Goal: Book appointment/travel/reservation

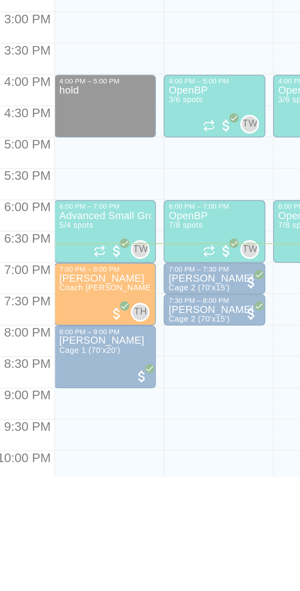
scroll to position [0, 170]
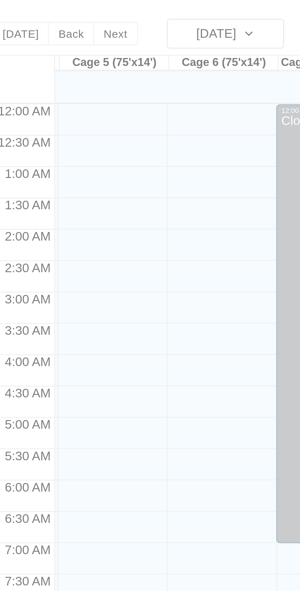
click at [99, 13] on div "Today Back Next Tuesday Oct 14 Rooms Staff Day Week Filter View Cage 1 (70' x 2…" at bounding box center [196, 302] width 240 height 591
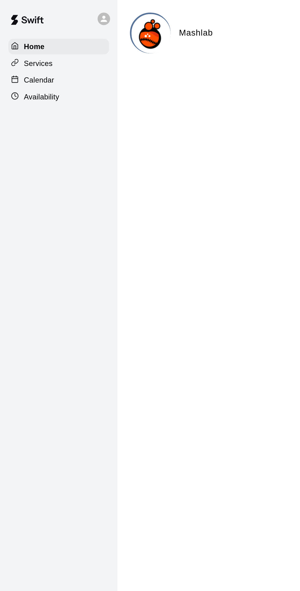
click at [36, 48] on div "Calendar" at bounding box center [34, 46] width 59 height 9
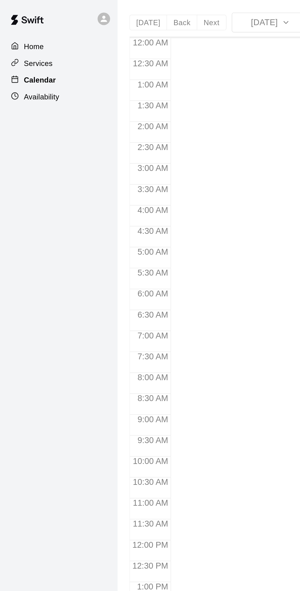
scroll to position [13, 0]
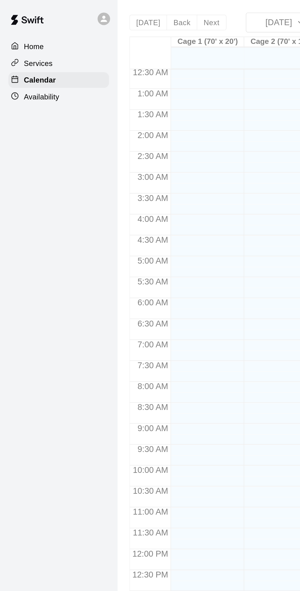
click at [104, 14] on div "Today Back Next Tuesday Oct 14 Rooms Staff Day Week Filter View Cage 1 (70' x 2…" at bounding box center [196, 302] width 240 height 591
click at [108, 12] on div "Today Back Next Tuesday Oct 14 Rooms Staff Day Week Filter View Cage 1 (70' x 2…" at bounding box center [196, 302] width 240 height 591
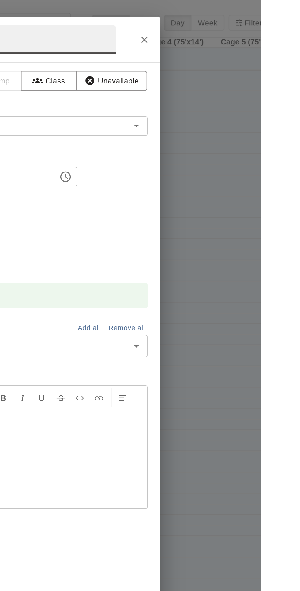
click at [239, 29] on button "Close" at bounding box center [233, 22] width 11 height 11
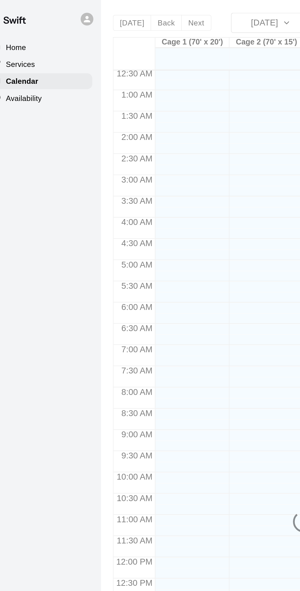
scroll to position [0, 0]
click at [106, 14] on div "Today Back Next Tuesday Oct 14 Rooms Staff Day Week Filter View Cage 1 (70' x 2…" at bounding box center [196, 302] width 240 height 591
click at [171, 12] on div "Today Back Next Tuesday Oct 14 Rooms Staff Day Week Filter View Cage 1 (70' x 2…" at bounding box center [196, 302] width 240 height 591
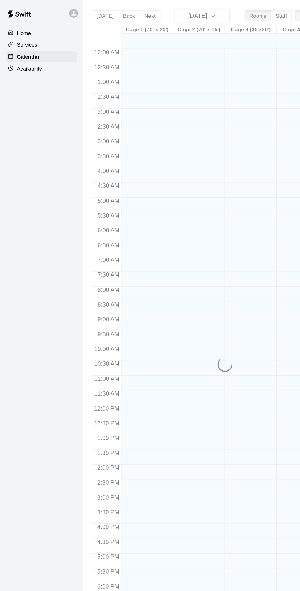
scroll to position [0, 1]
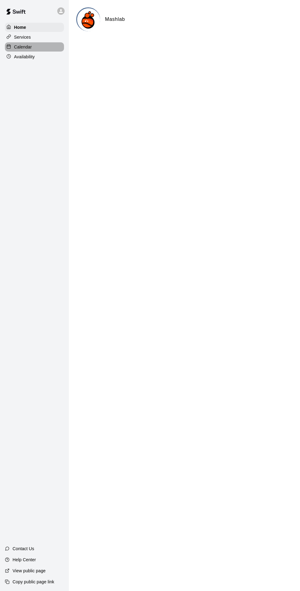
click at [26, 50] on p "Calendar" at bounding box center [23, 47] width 18 height 6
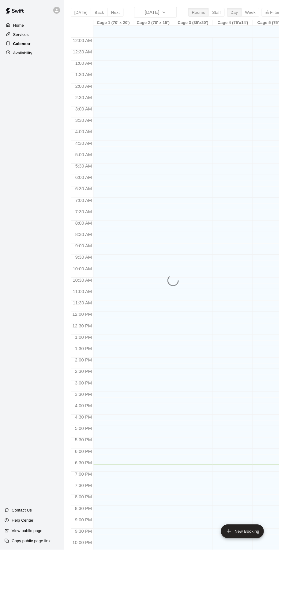
scroll to position [13, 0]
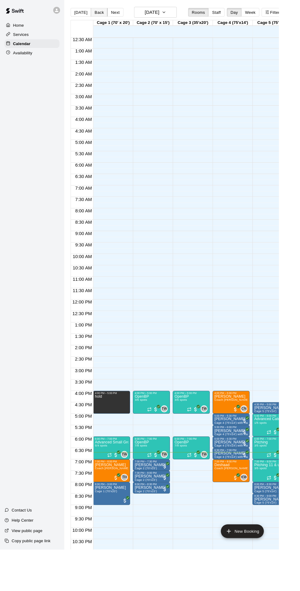
click at [102, 13] on button "Back" at bounding box center [107, 13] width 18 height 9
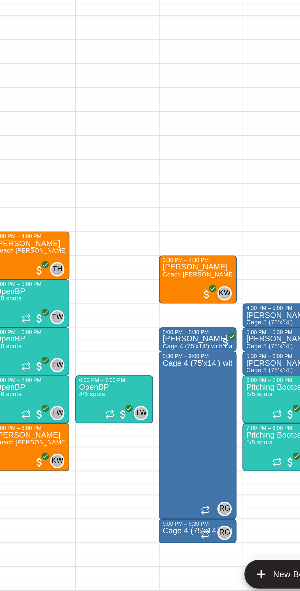
scroll to position [0, 36]
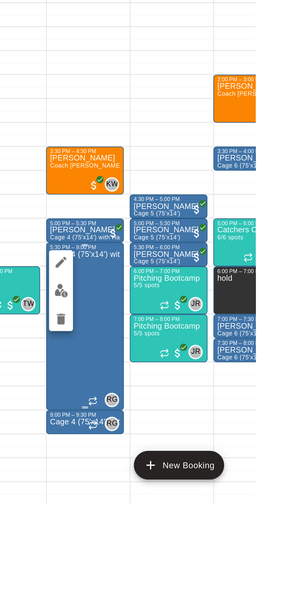
scroll to position [0, 0]
click at [200, 481] on img "edit" at bounding box center [200, 481] width 7 height 7
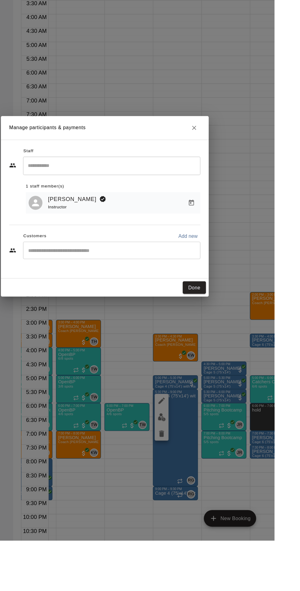
click at [163, 337] on input "Start typing to search customers..." at bounding box center [156, 334] width 151 height 6
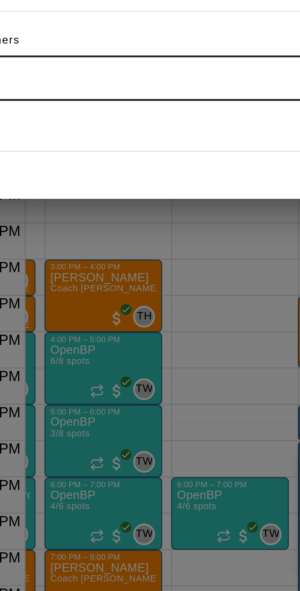
type input "*****"
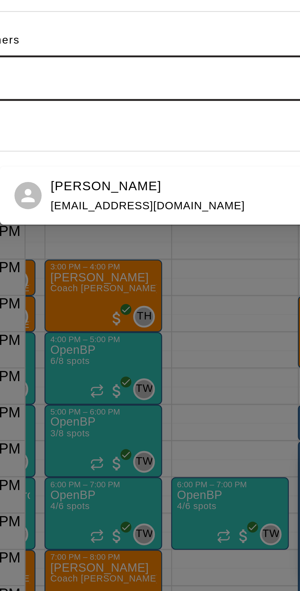
click at [166, 373] on div "[PERSON_NAME] [EMAIL_ADDRESS][DOMAIN_NAME]" at bounding box center [176, 373] width 135 height 13
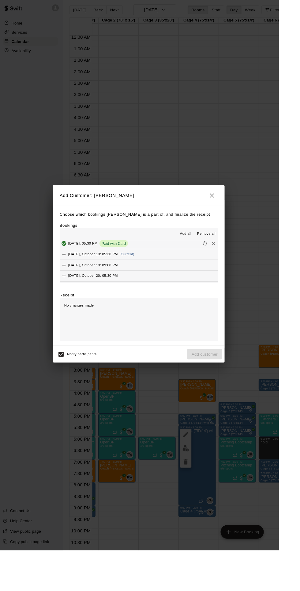
scroll to position [129, 0]
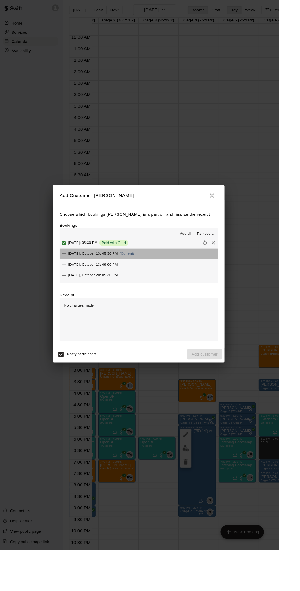
click at [185, 280] on button "Monday, October 13: 05:30 PM (Current)" at bounding box center [150, 273] width 169 height 11
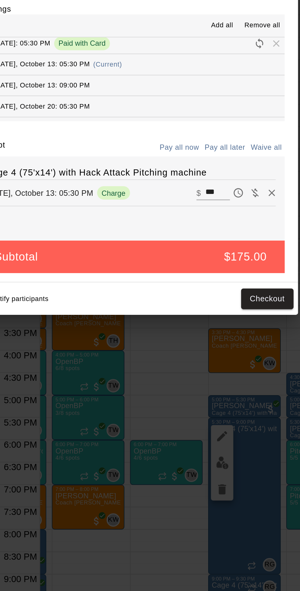
click at [205, 338] on input "***" at bounding box center [197, 334] width 13 height 8
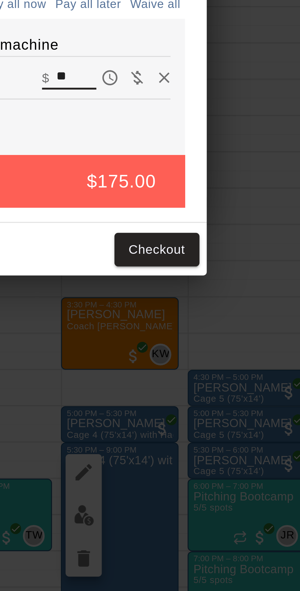
type input "*"
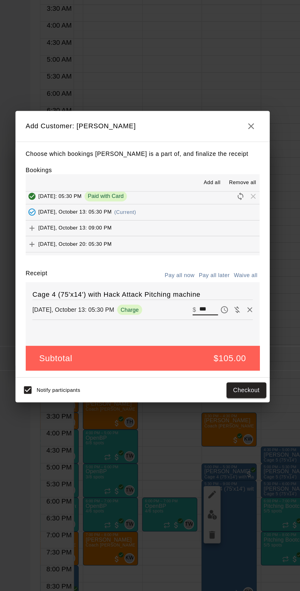
type input "***"
click at [239, 397] on button "Checkout" at bounding box center [225, 391] width 29 height 11
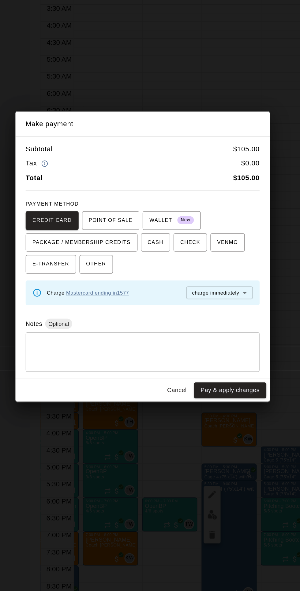
click at [140, 323] on link "Mastercard ending in [DATE]" at bounding box center [117, 321] width 45 height 4
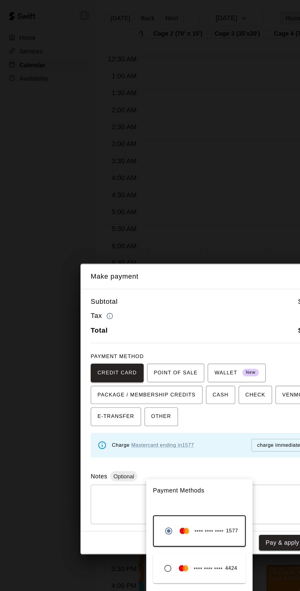
click at [157, 407] on div "**** **** **** 4424" at bounding box center [144, 410] width 56 height 12
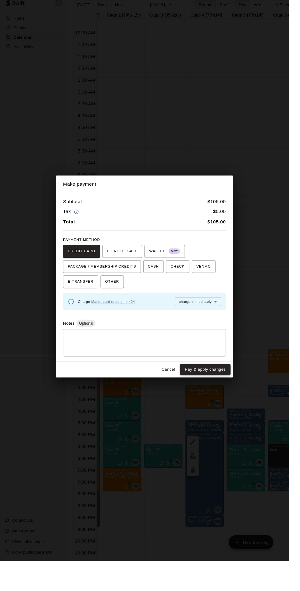
click at [240, 397] on button "Pay & apply changes" at bounding box center [213, 391] width 52 height 11
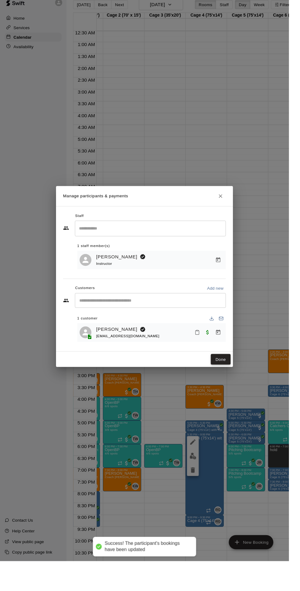
click at [240, 387] on button "Done" at bounding box center [229, 381] width 21 height 11
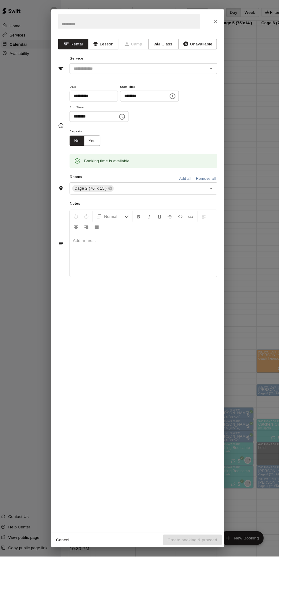
scroll to position [0, 0]
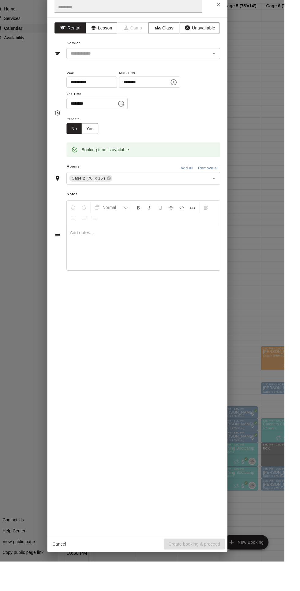
click at [236, 26] on icon "Close" at bounding box center [233, 23] width 6 height 6
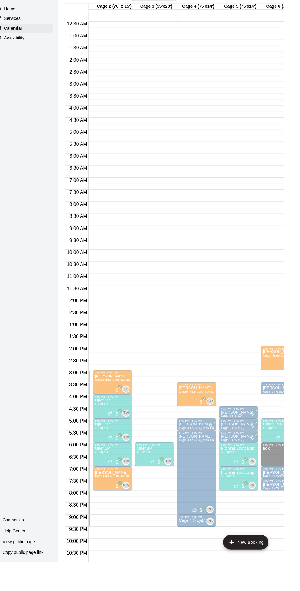
scroll to position [0, 39]
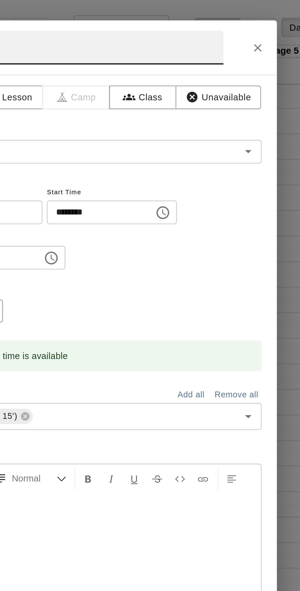
click at [235, 25] on icon "Close" at bounding box center [233, 23] width 4 height 4
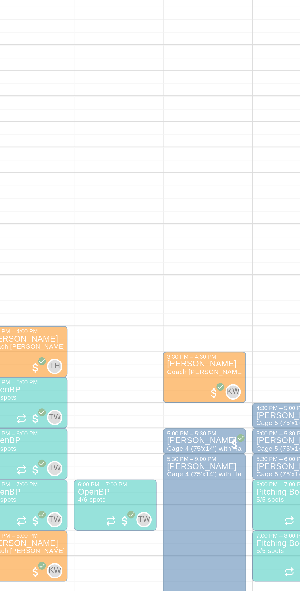
scroll to position [32, 39]
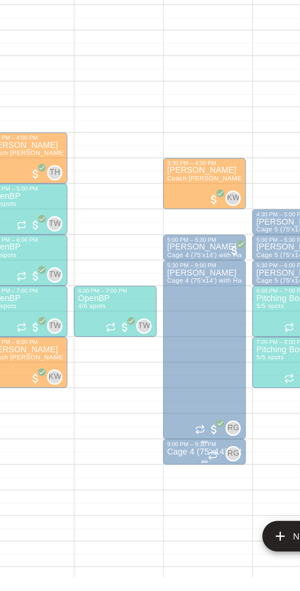
click at [216, 530] on icon "Recurring event" at bounding box center [215, 531] width 1 height 2
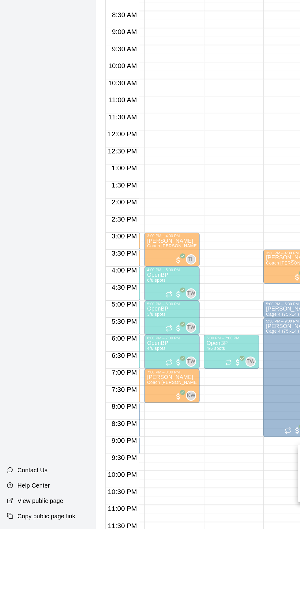
scroll to position [0, 0]
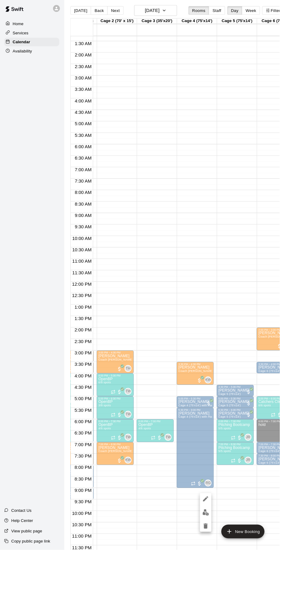
click at [264, 357] on div at bounding box center [150, 295] width 300 height 591
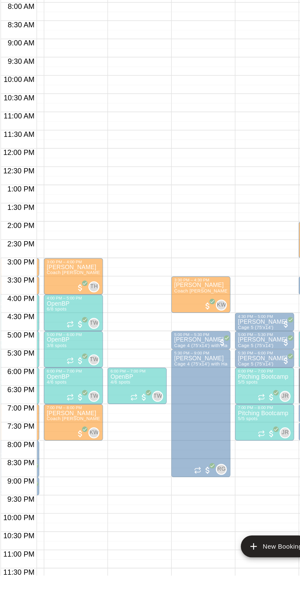
scroll to position [0, 38]
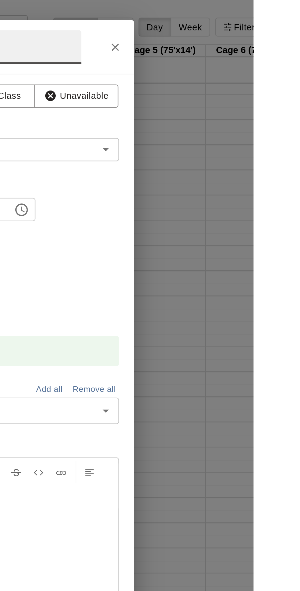
click at [239, 29] on button "Close" at bounding box center [233, 22] width 11 height 11
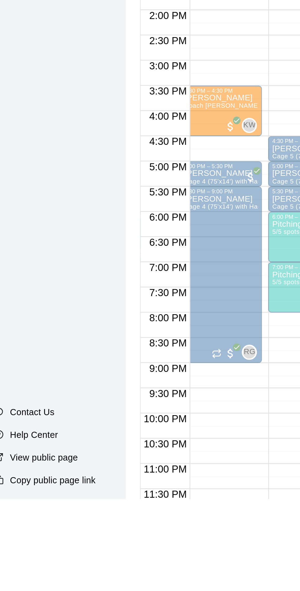
scroll to position [0, 0]
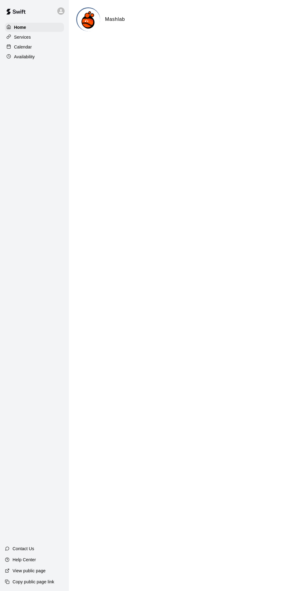
click at [41, 51] on div "Calendar" at bounding box center [34, 46] width 59 height 9
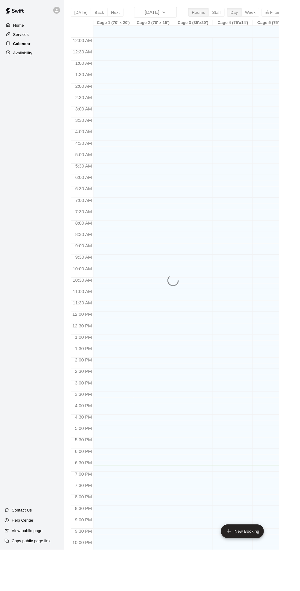
scroll to position [13, 0]
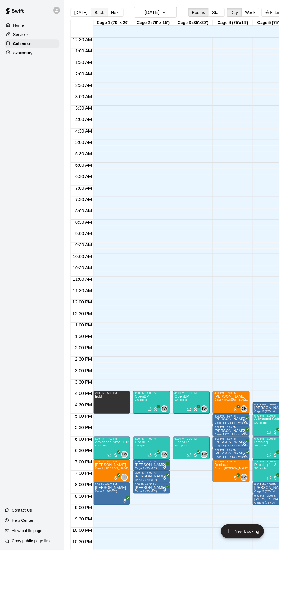
click at [103, 14] on button "Back" at bounding box center [107, 13] width 18 height 9
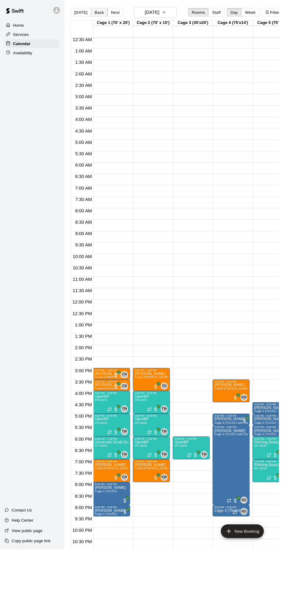
scroll to position [0, 2]
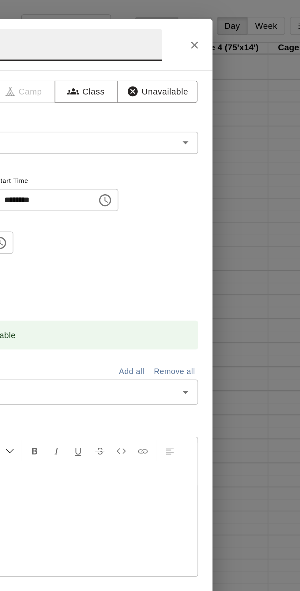
click at [236, 26] on icon "Close" at bounding box center [233, 23] width 6 height 6
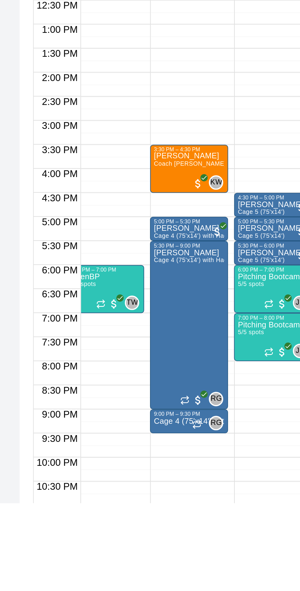
scroll to position [0, 0]
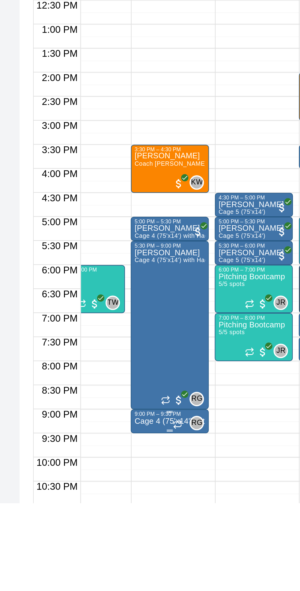
click at [139, 549] on p "Cage 4 (75'x14') with Hack Attack Pitching machine" at bounding box center [146, 549] width 36 height 0
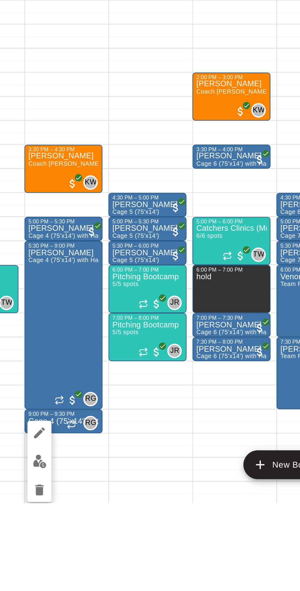
click at [135, 572] on img "edit" at bounding box center [133, 569] width 7 height 7
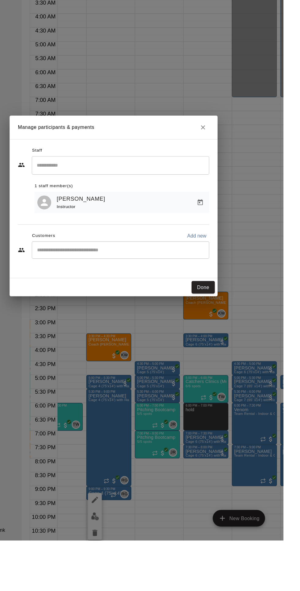
click at [157, 337] on input "Start typing to search customers..." at bounding box center [156, 334] width 151 height 6
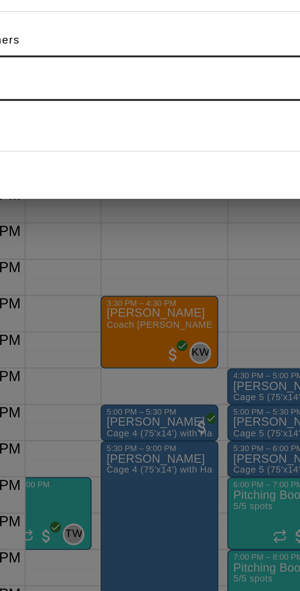
type input "*****"
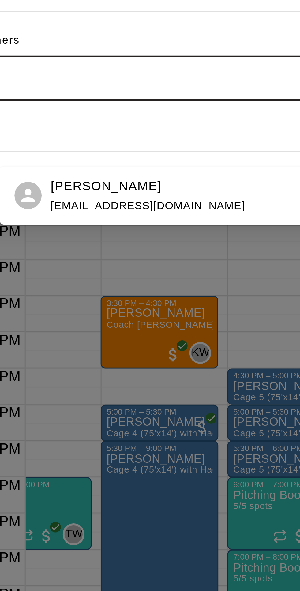
click at [160, 373] on div "[PERSON_NAME] [EMAIL_ADDRESS][DOMAIN_NAME]" at bounding box center [176, 373] width 135 height 13
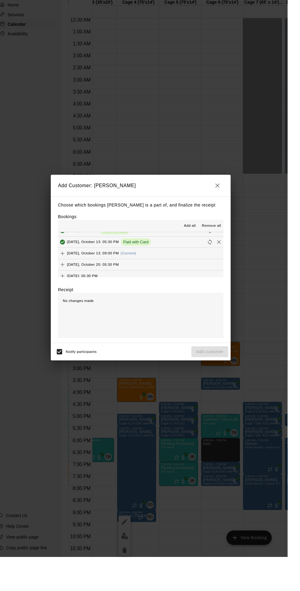
click at [139, 285] on div "[DATE], October 13: 09:00 PM (Current)" at bounding box center [106, 280] width 80 height 9
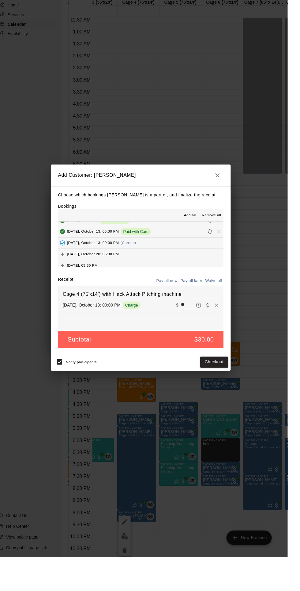
click at [212, 337] on icon "Pay later" at bounding box center [209, 334] width 6 height 6
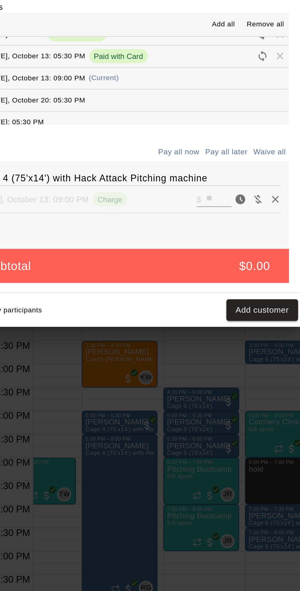
click at [204, 338] on input "**" at bounding box center [197, 334] width 13 height 8
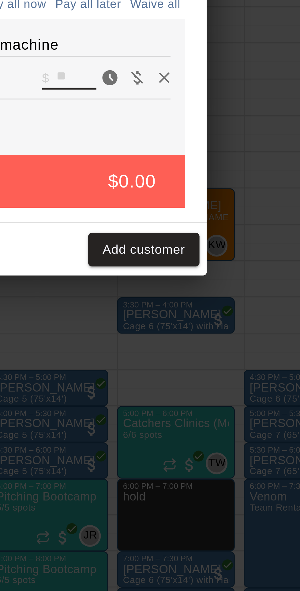
click at [222, 337] on icon "Waive payment" at bounding box center [219, 334] width 6 height 6
type input "*"
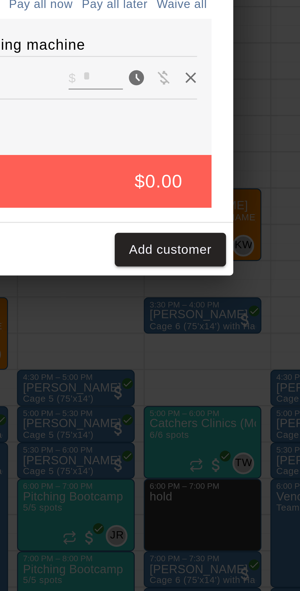
click at [231, 337] on icon "Remove" at bounding box center [228, 334] width 6 height 6
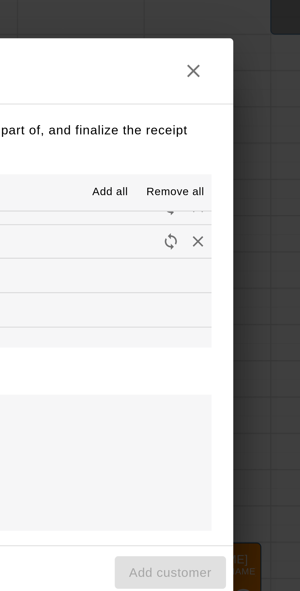
click at [232, 215] on icon "button" at bounding box center [228, 211] width 7 height 7
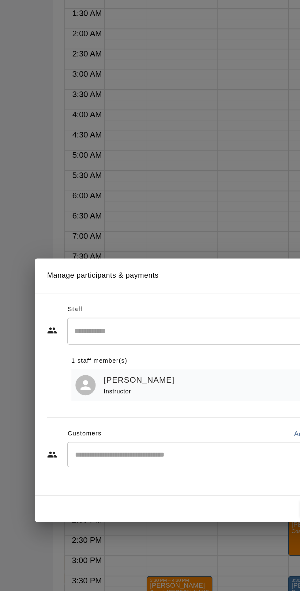
click at [131, 337] on input "Start typing to search customers..." at bounding box center [156, 334] width 151 height 6
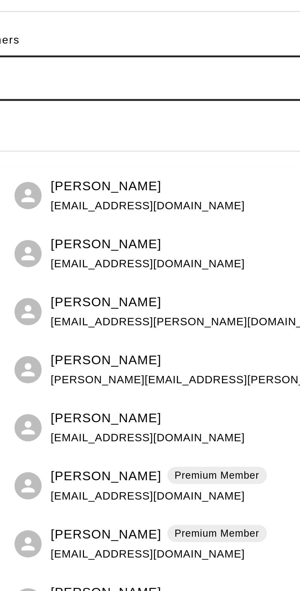
type input "***"
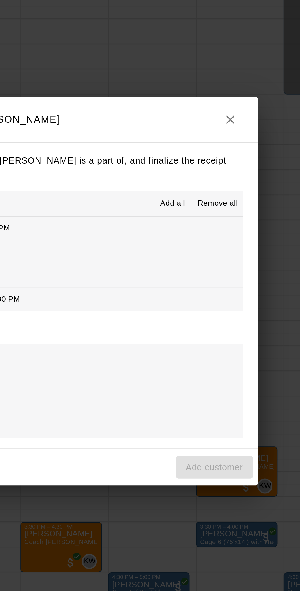
click at [232, 215] on icon "button" at bounding box center [228, 211] width 7 height 7
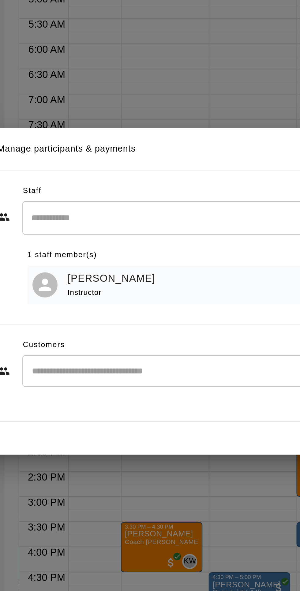
click at [134, 337] on input "Start typing to search customers..." at bounding box center [156, 334] width 151 height 6
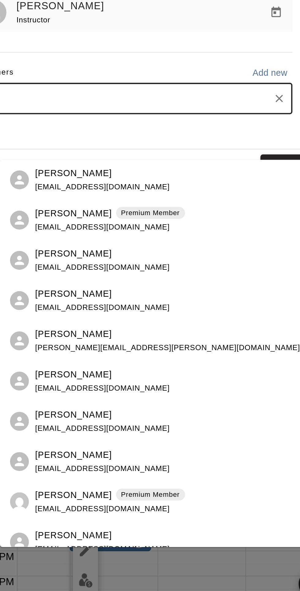
type input "***"
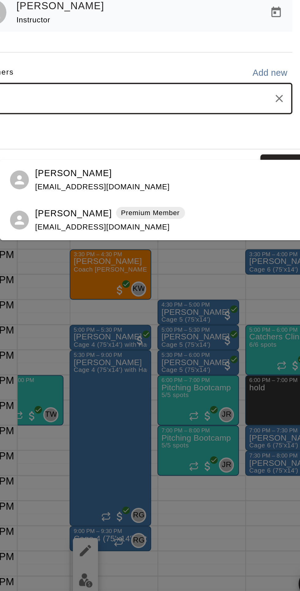
click at [170, 374] on div "[PERSON_NAME] [EMAIL_ADDRESS][DOMAIN_NAME]" at bounding box center [176, 373] width 135 height 13
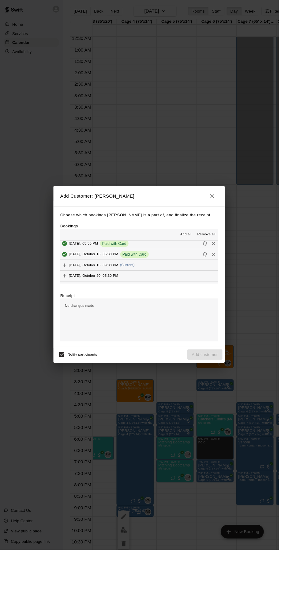
scroll to position [126, 0]
click at [159, 294] on button "[DATE], October 13: 09:00 PM (Current)" at bounding box center [150, 288] width 169 height 11
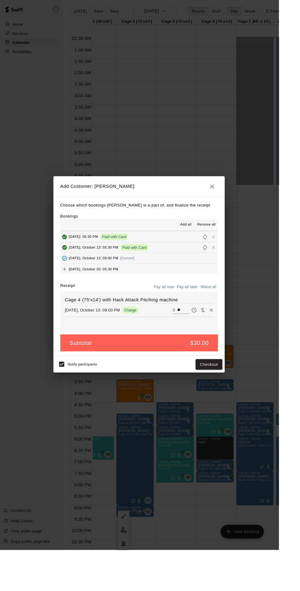
scroll to position [0, 0]
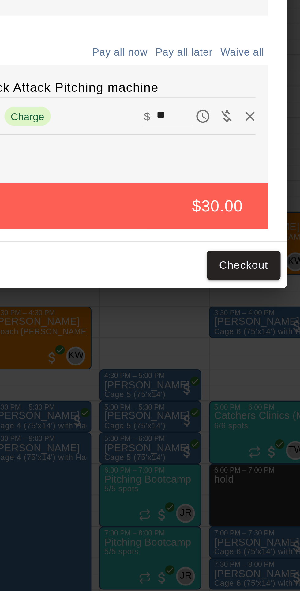
click at [205, 338] on input "**" at bounding box center [197, 334] width 13 height 8
type input "*"
type input "**"
click at [237, 397] on button "Checkout" at bounding box center [225, 391] width 29 height 11
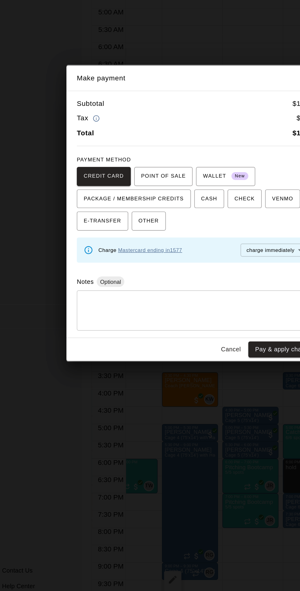
click at [140, 323] on link "Mastercard ending in [DATE]" at bounding box center [117, 321] width 45 height 4
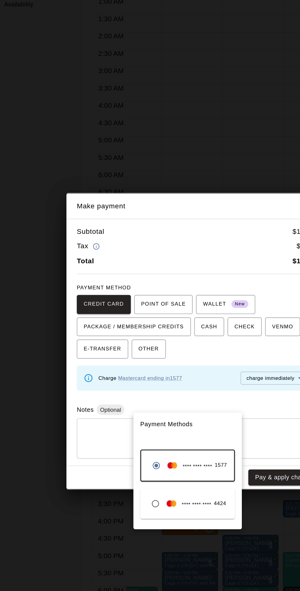
click at [156, 411] on span "**** **** ****" at bounding box center [150, 411] width 21 height 6
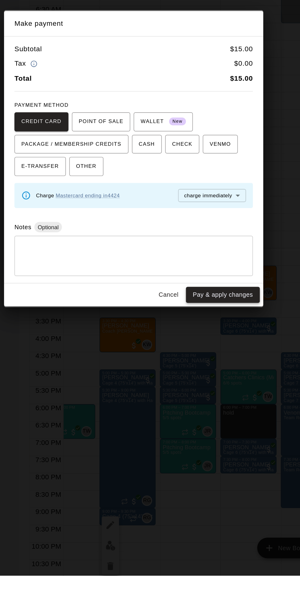
click at [235, 397] on button "Pay & apply changes" at bounding box center [213, 391] width 52 height 11
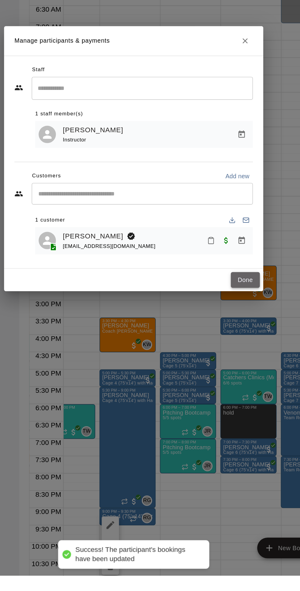
click at [240, 387] on button "Done" at bounding box center [229, 381] width 21 height 11
